Goal: Task Accomplishment & Management: Use online tool/utility

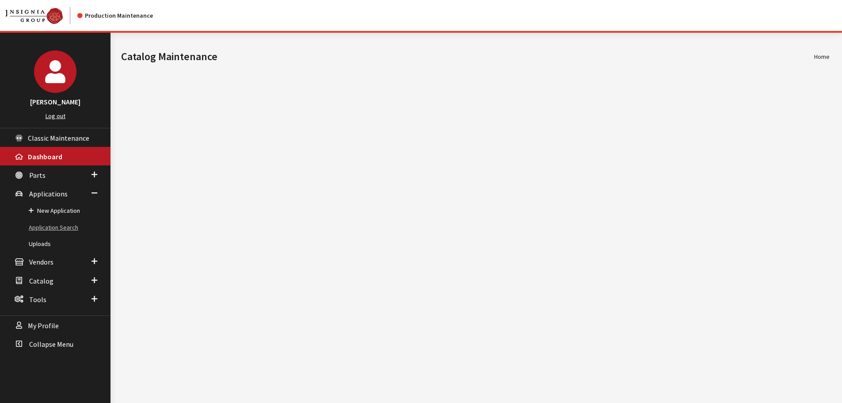
click at [49, 234] on link "Application Search" at bounding box center [55, 227] width 111 height 16
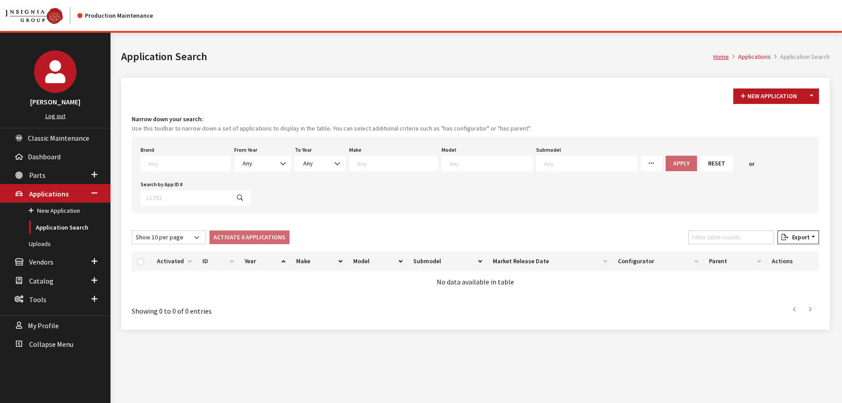
click at [178, 160] on textarea "Search" at bounding box center [190, 163] width 82 height 8
type textarea "maz"
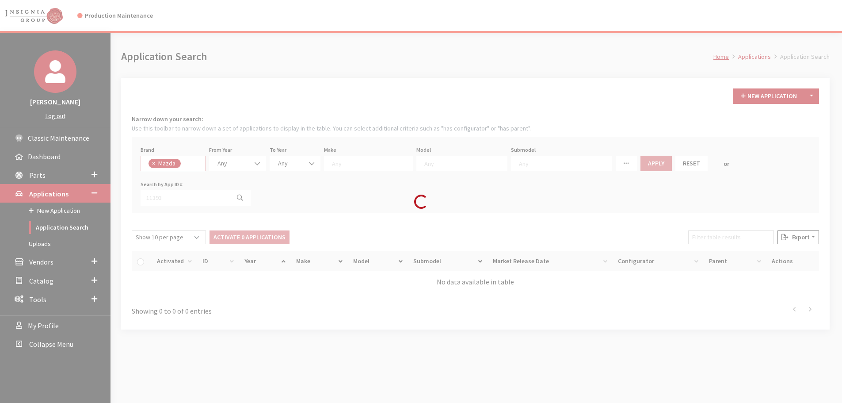
select select "4"
select select
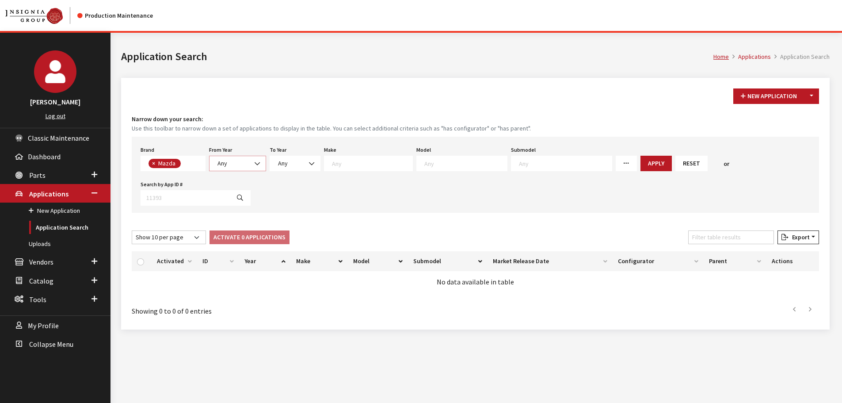
click at [244, 160] on span "Any" at bounding box center [238, 163] width 46 height 9
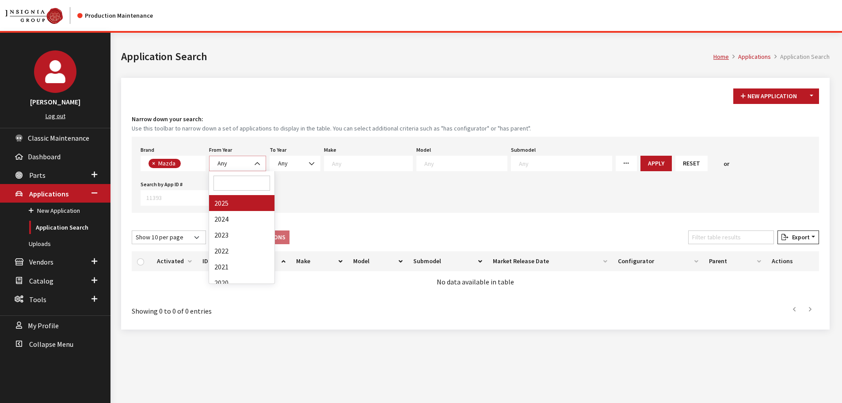
select select "2025"
select select
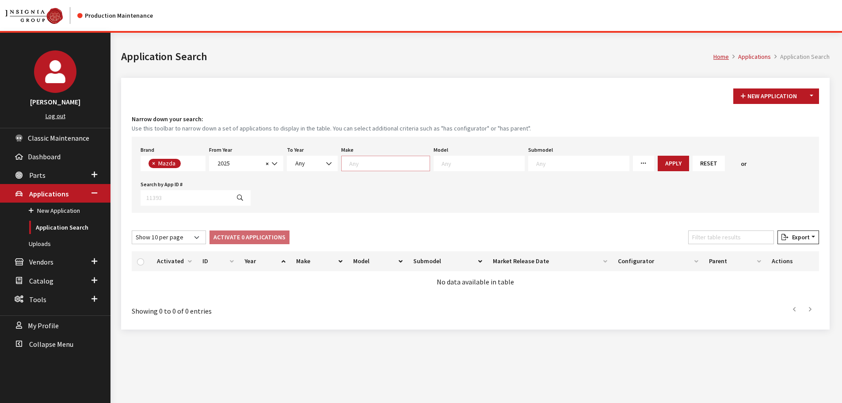
click at [407, 164] on textarea "Search" at bounding box center [389, 163] width 80 height 8
click at [446, 164] on textarea "Search" at bounding box center [483, 163] width 83 height 8
select select "1054"
select select
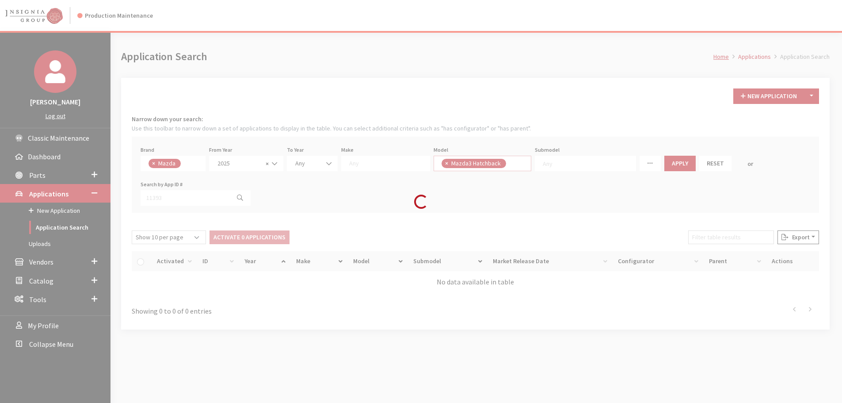
scroll to position [76, 0]
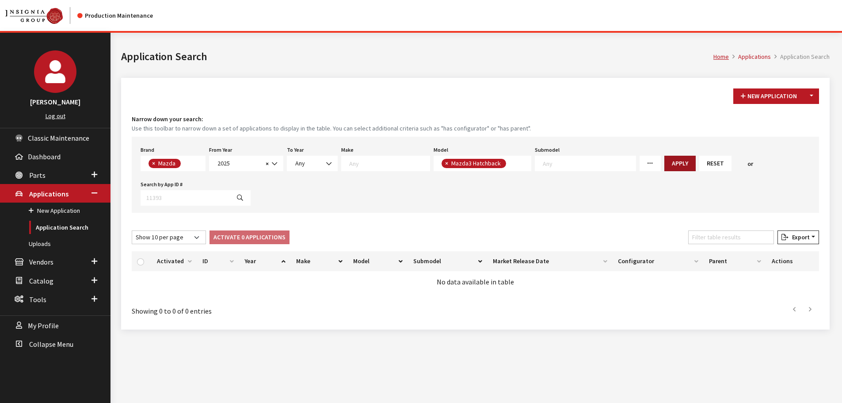
click at [665, 166] on button "Apply" at bounding box center [680, 163] width 31 height 15
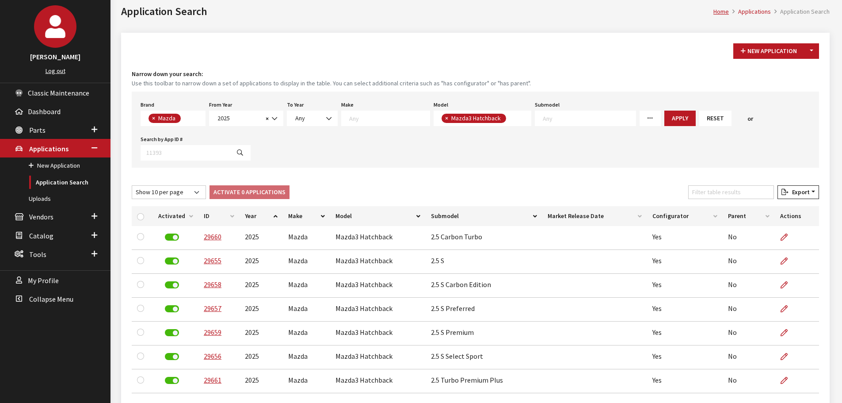
scroll to position [110, 0]
